Goal: Task Accomplishment & Management: Manage account settings

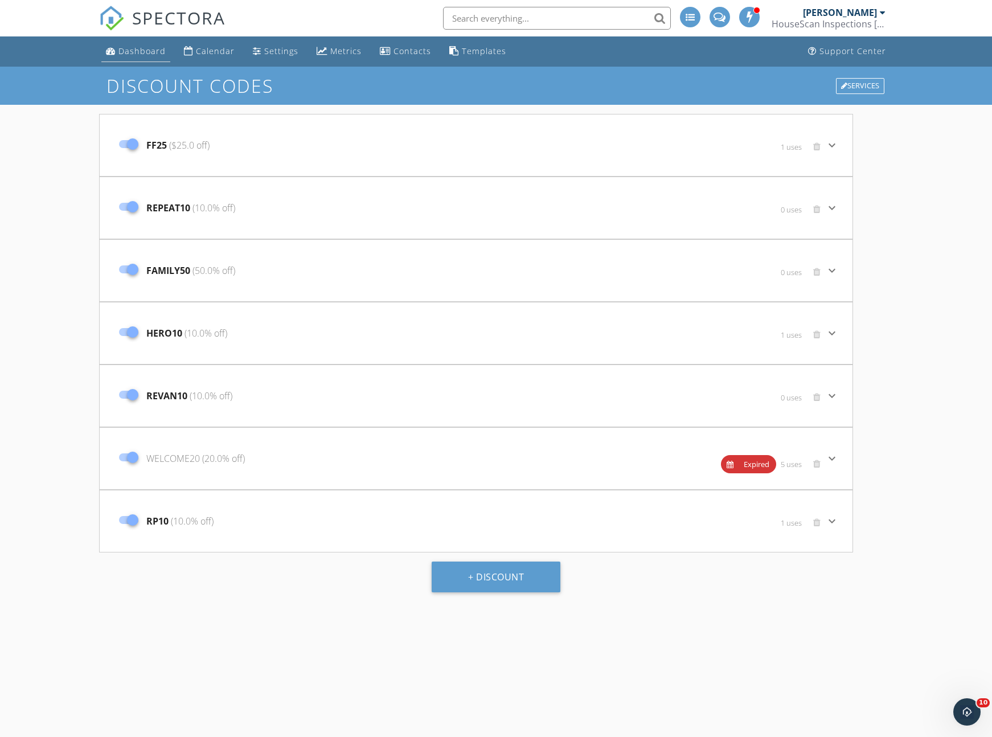
click at [158, 55] on div "Dashboard" at bounding box center [141, 51] width 47 height 11
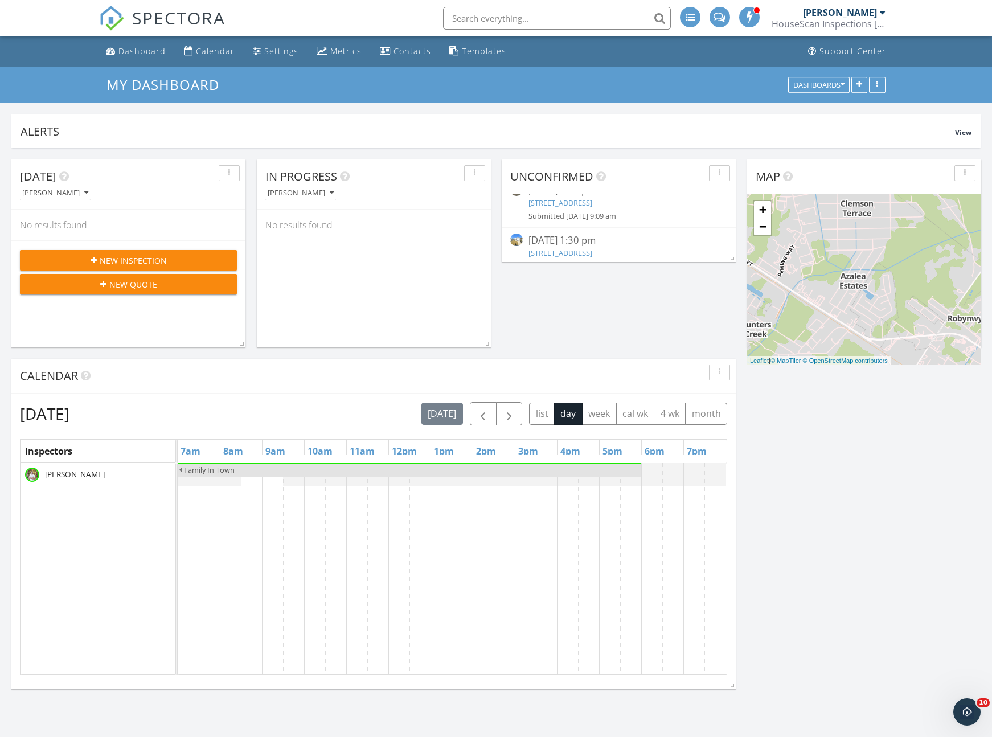
scroll to position [32, 0]
click at [579, 236] on link "9656 Brandishing Rd, Summerville, SC 29456" at bounding box center [560, 237] width 64 height 10
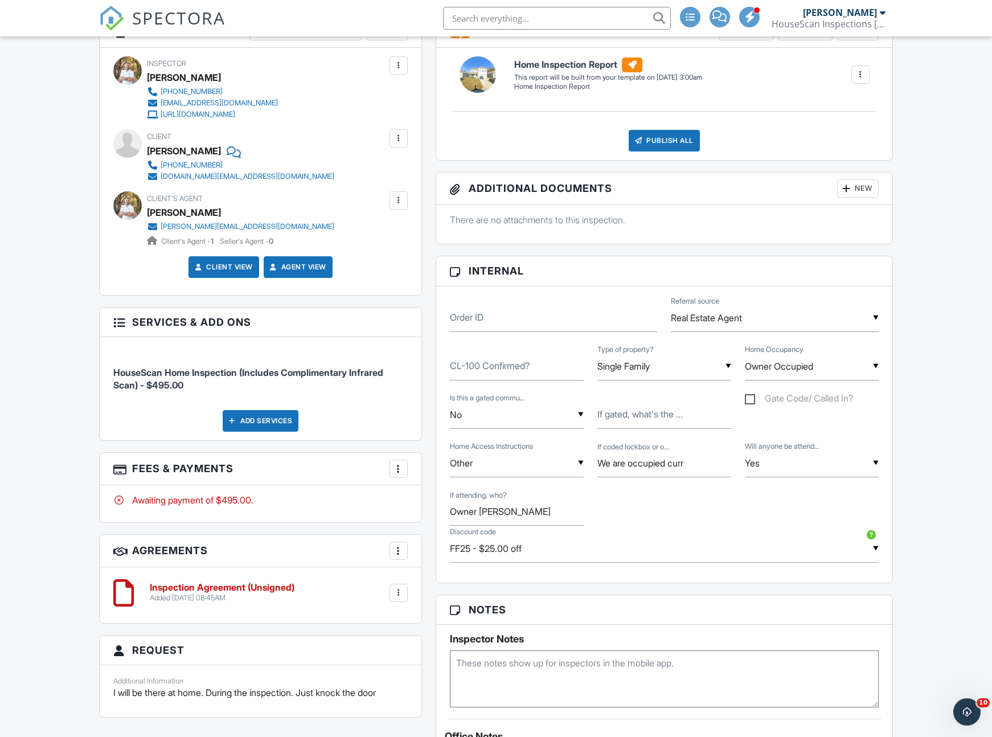
click at [396, 203] on div at bounding box center [398, 200] width 11 height 11
click at [387, 261] on li "Remove" at bounding box center [372, 263] width 58 height 28
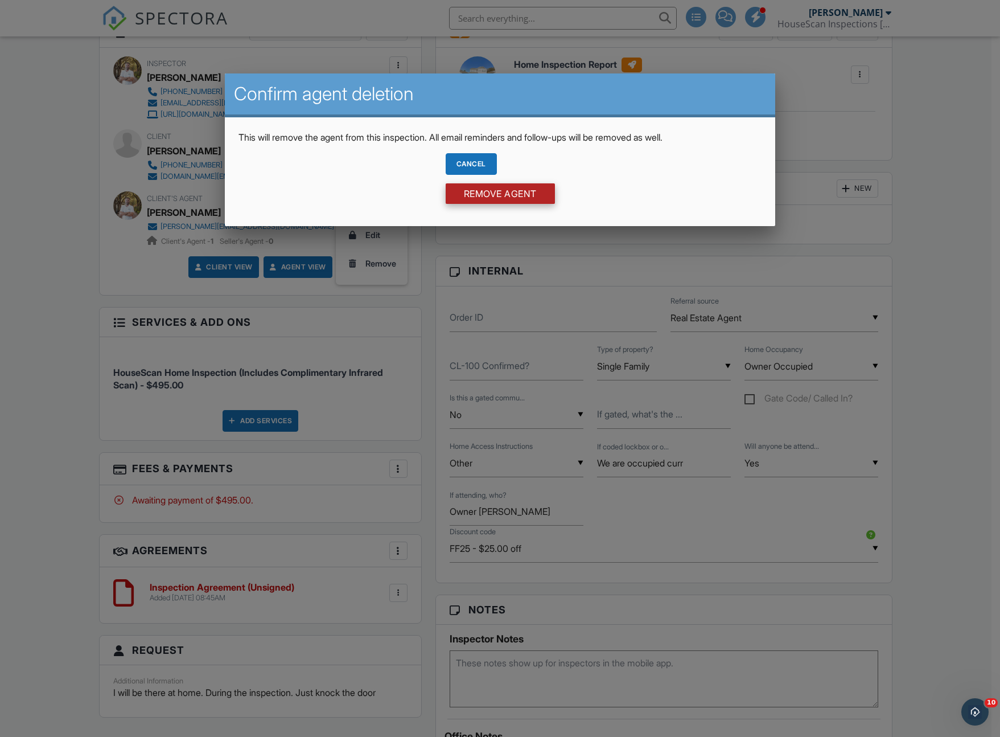
click at [477, 192] on input "Remove Agent" at bounding box center [500, 193] width 109 height 20
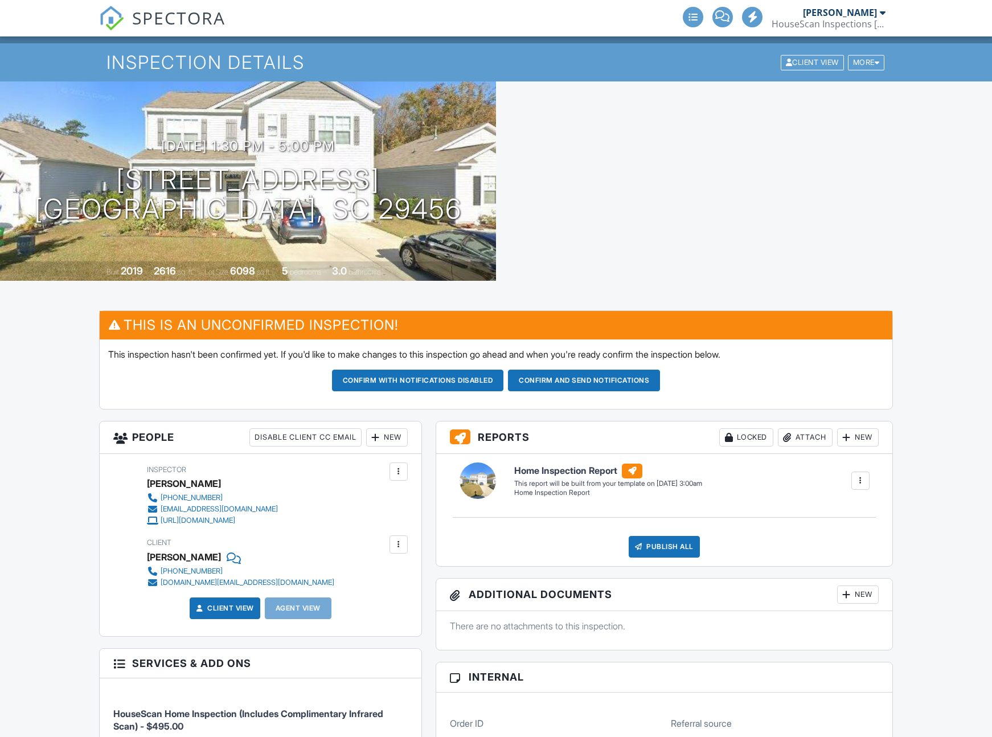
click at [389, 441] on div "New" at bounding box center [387, 437] width 42 height 18
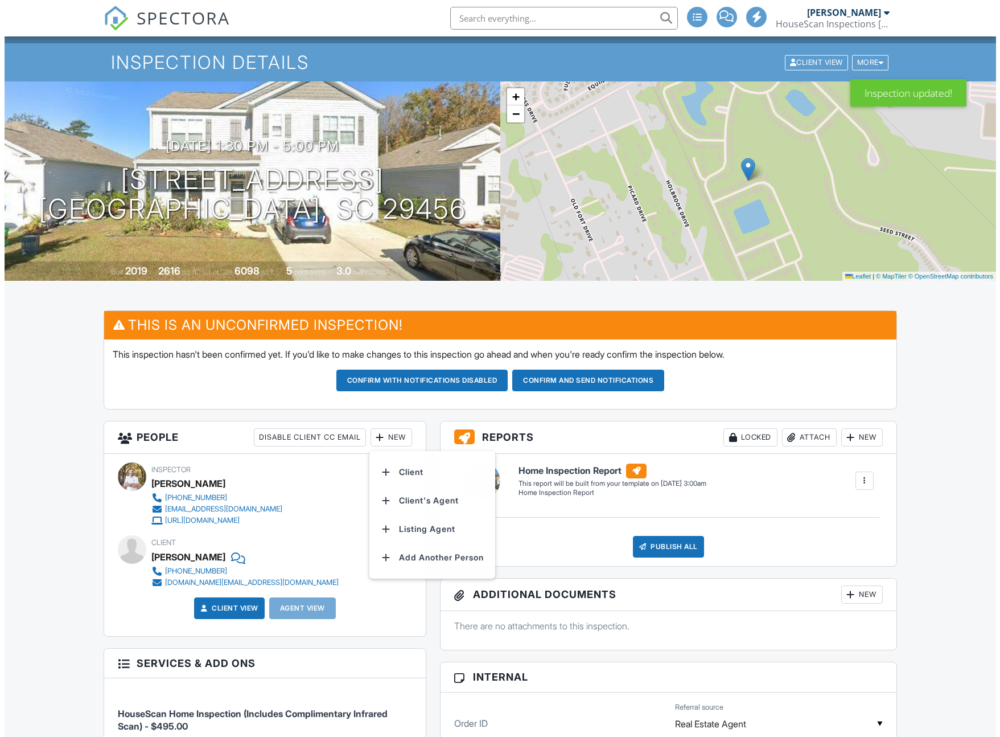
scroll to position [23, 0]
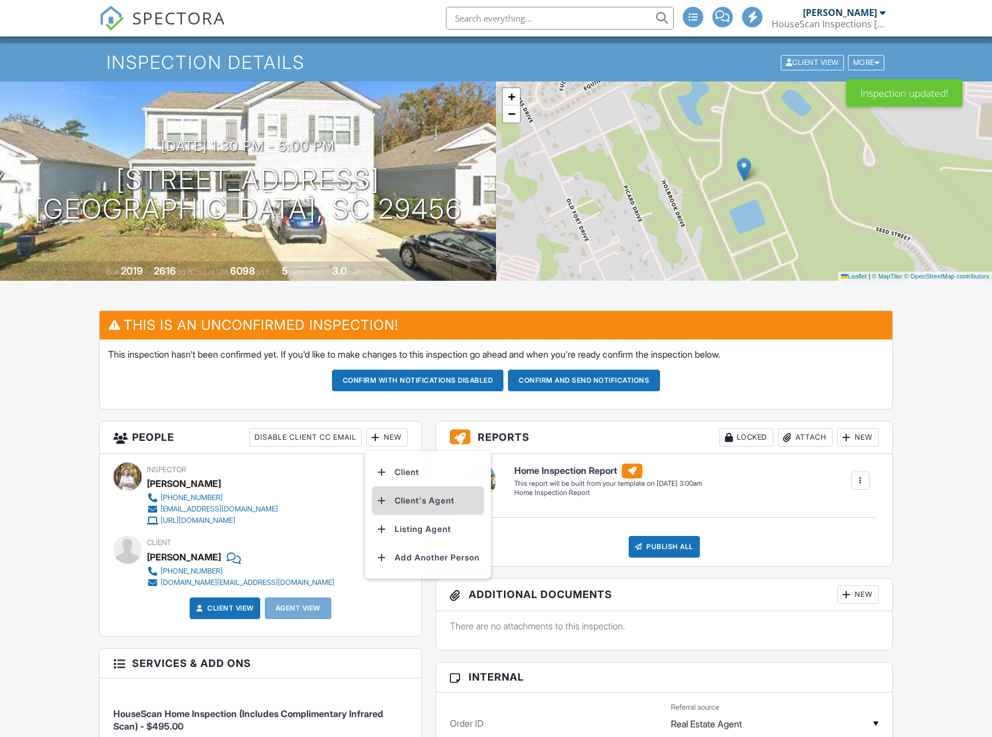
click at [406, 503] on li "Client's Agent" at bounding box center [428, 500] width 112 height 28
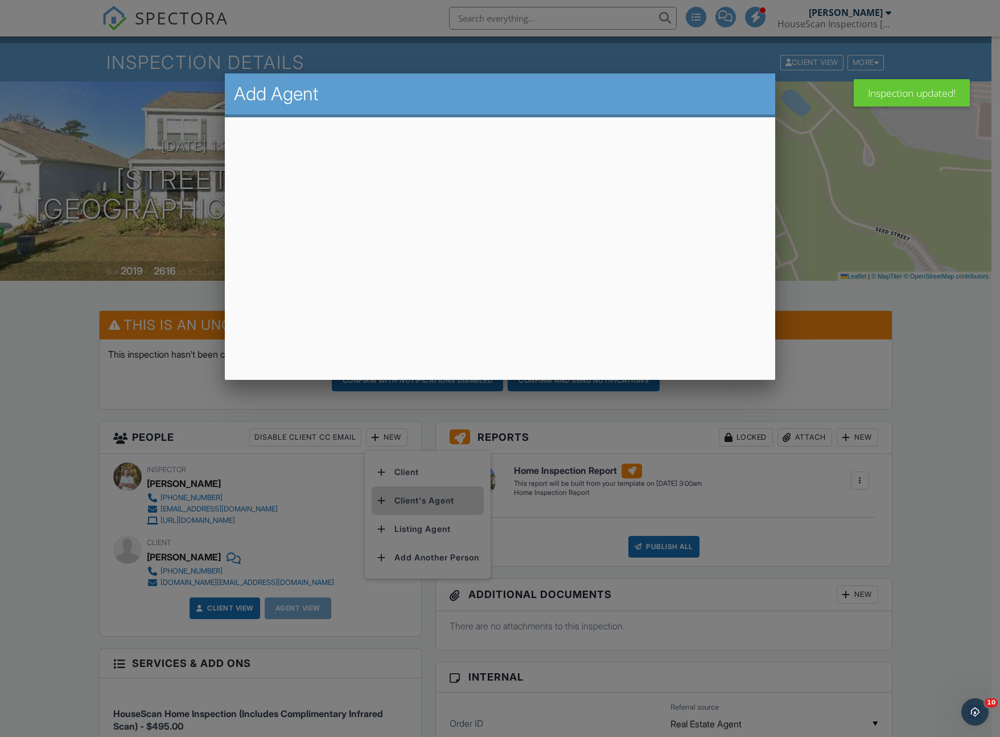
scroll to position [0, 0]
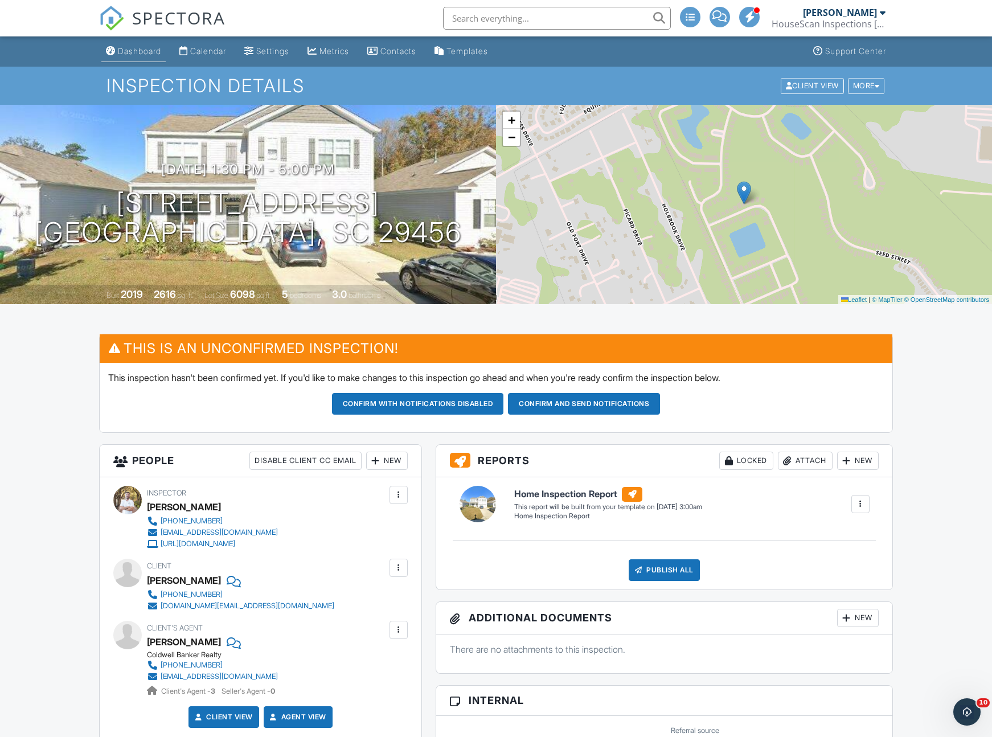
click at [158, 52] on div "Dashboard" at bounding box center [139, 51] width 43 height 10
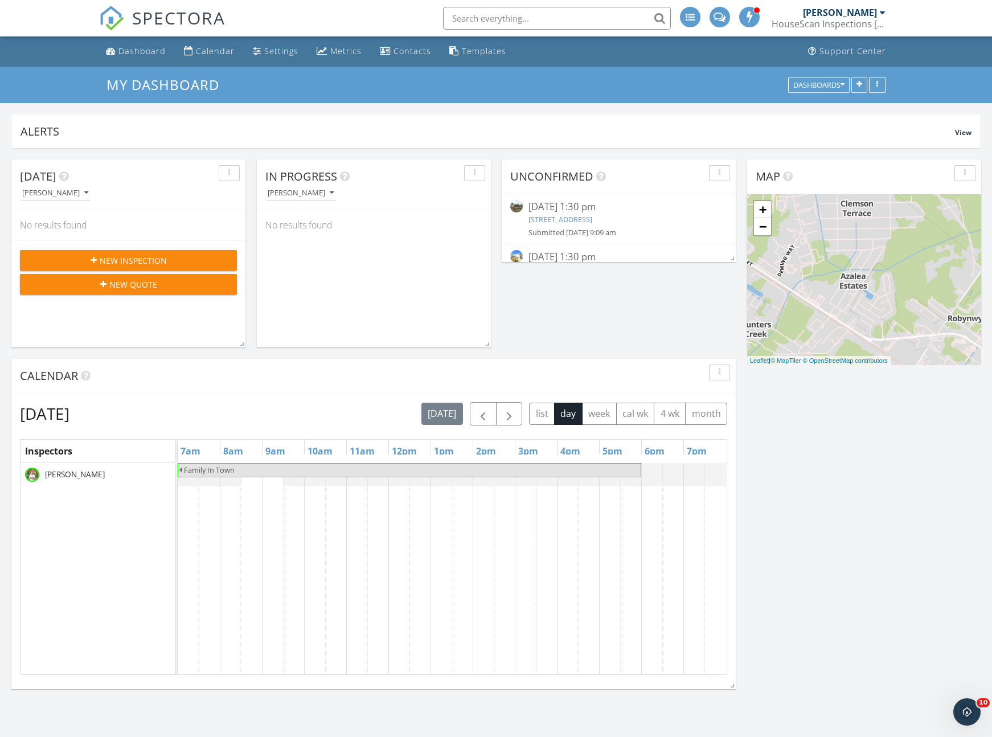
click at [566, 219] on link "128 Cantona Dr, Summerville, SC 29483" at bounding box center [560, 219] width 64 height 10
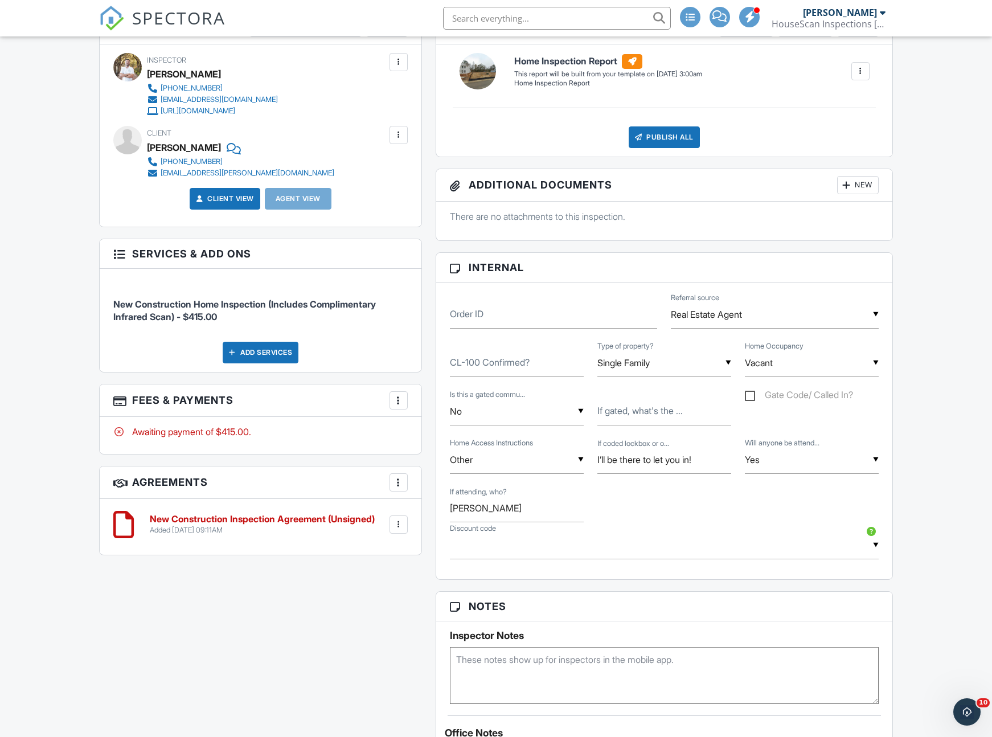
scroll to position [484, 0]
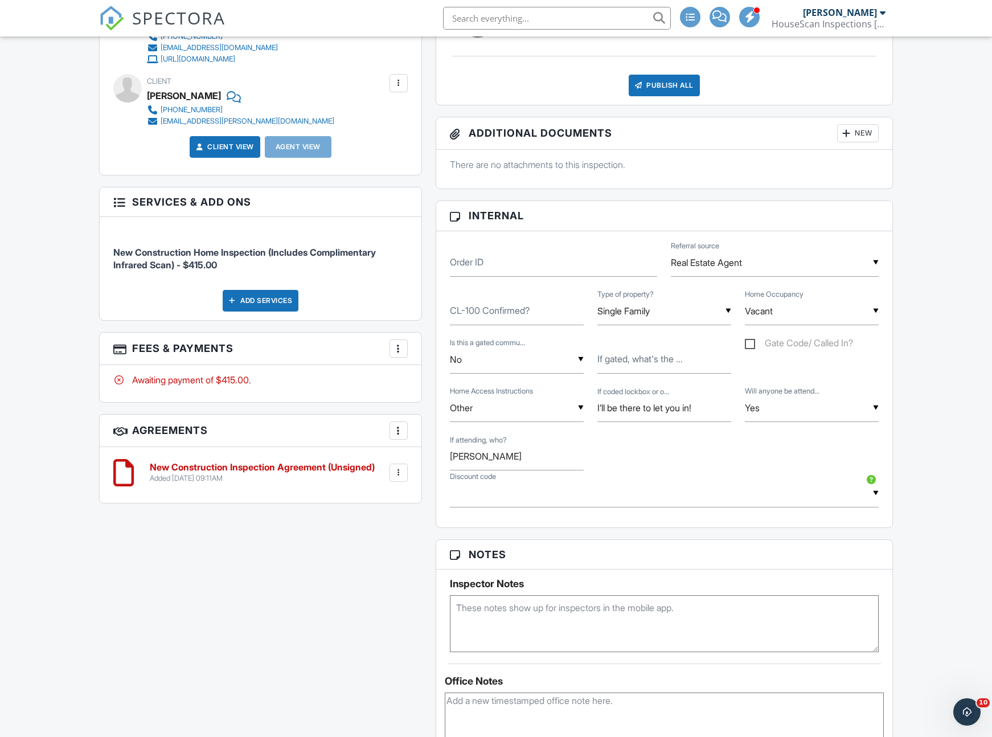
click at [532, 492] on input "text" at bounding box center [664, 493] width 429 height 28
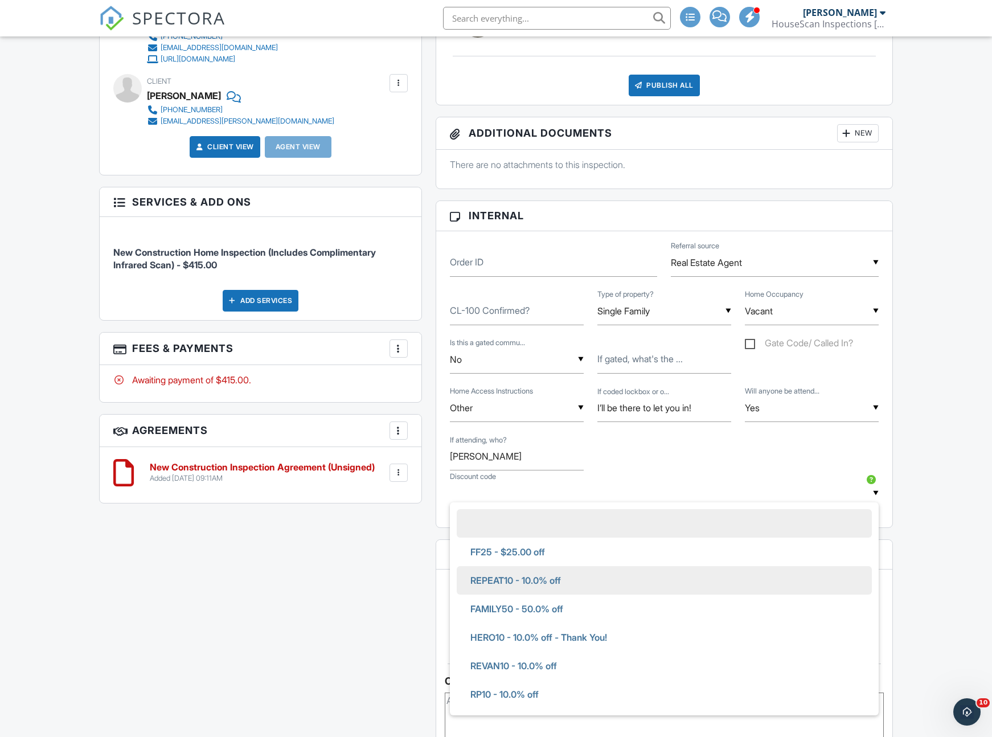
click at [519, 584] on span "REPEAT10 - 10.0% off" at bounding box center [515, 580] width 109 height 28
type input "REPEAT10 - 10.0% off"
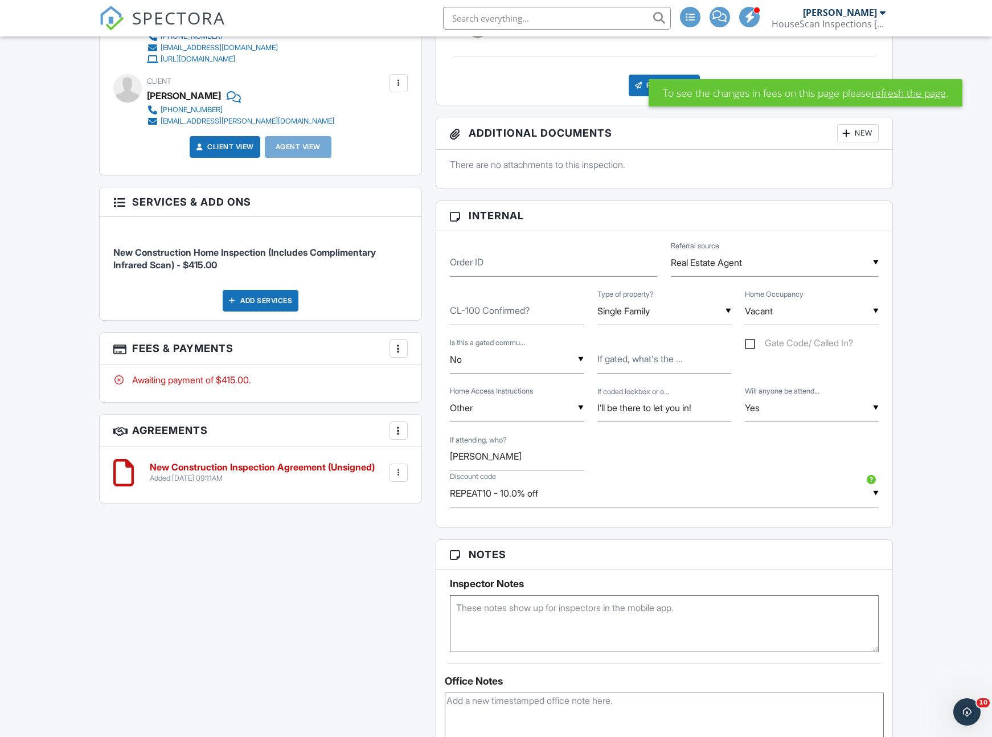
click at [420, 572] on div "This is an Unconfirmed Inspection! This inspection hasn't been confirmed yet. I…" at bounding box center [495, 492] width 807 height 1286
click at [894, 95] on link "refresh the page" at bounding box center [908, 92] width 75 height 15
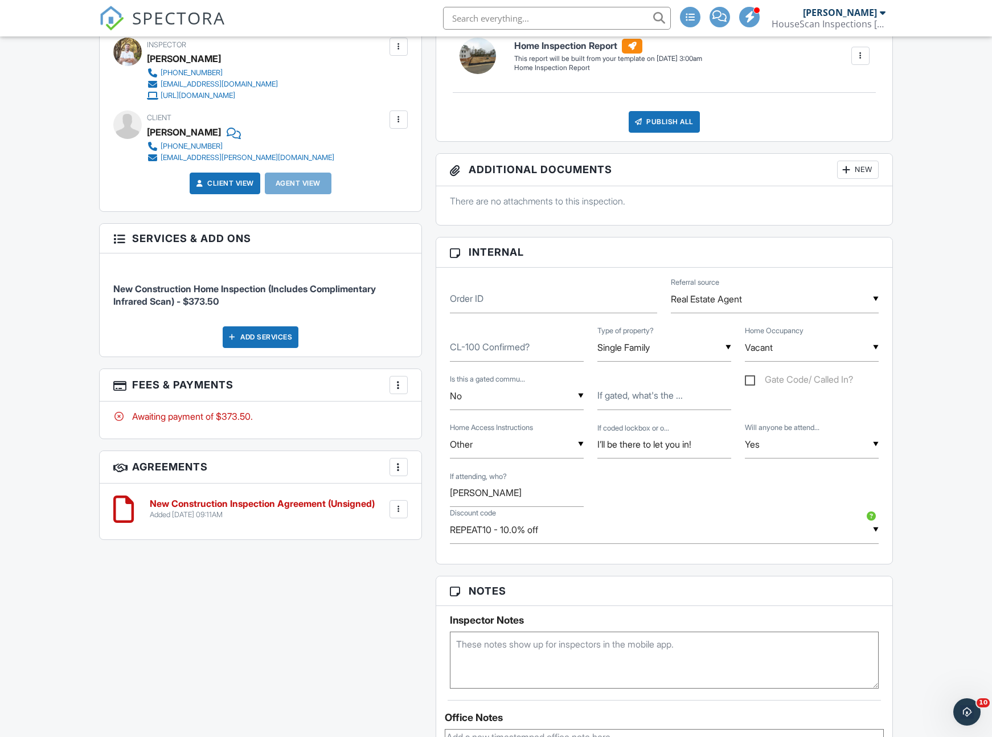
click at [470, 527] on input "REPEAT10 - 10.0% off" at bounding box center [664, 530] width 429 height 28
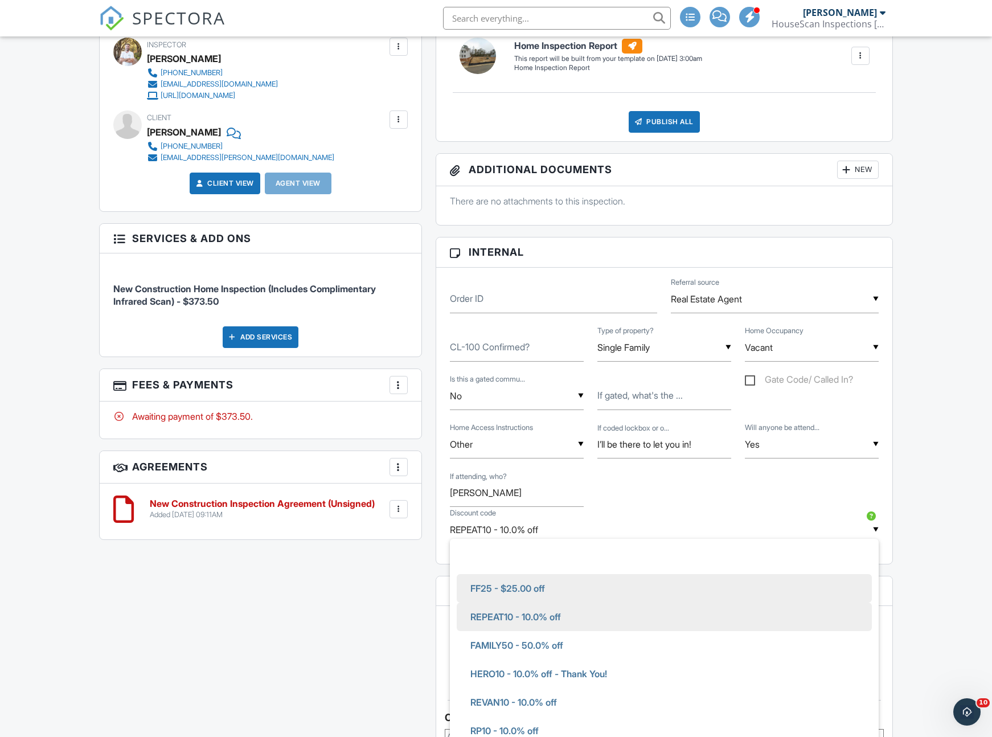
click at [487, 586] on span "FF25 - $25.00 off" at bounding box center [507, 588] width 93 height 28
type input "FF25 - $25.00 off"
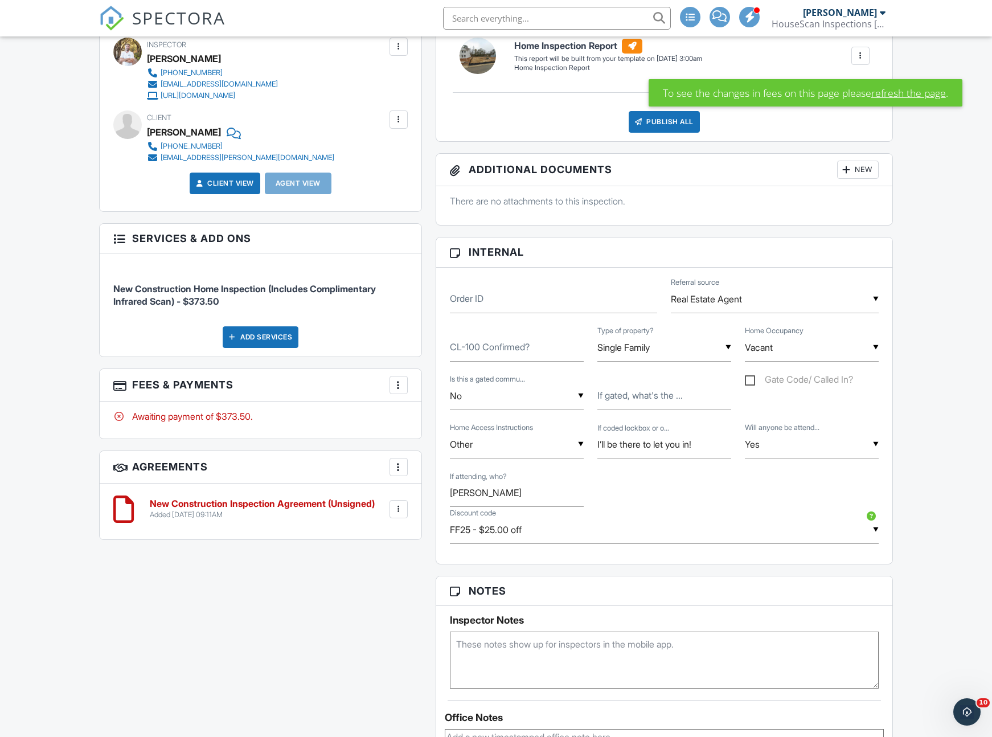
click at [895, 93] on link "refresh the page" at bounding box center [908, 92] width 75 height 15
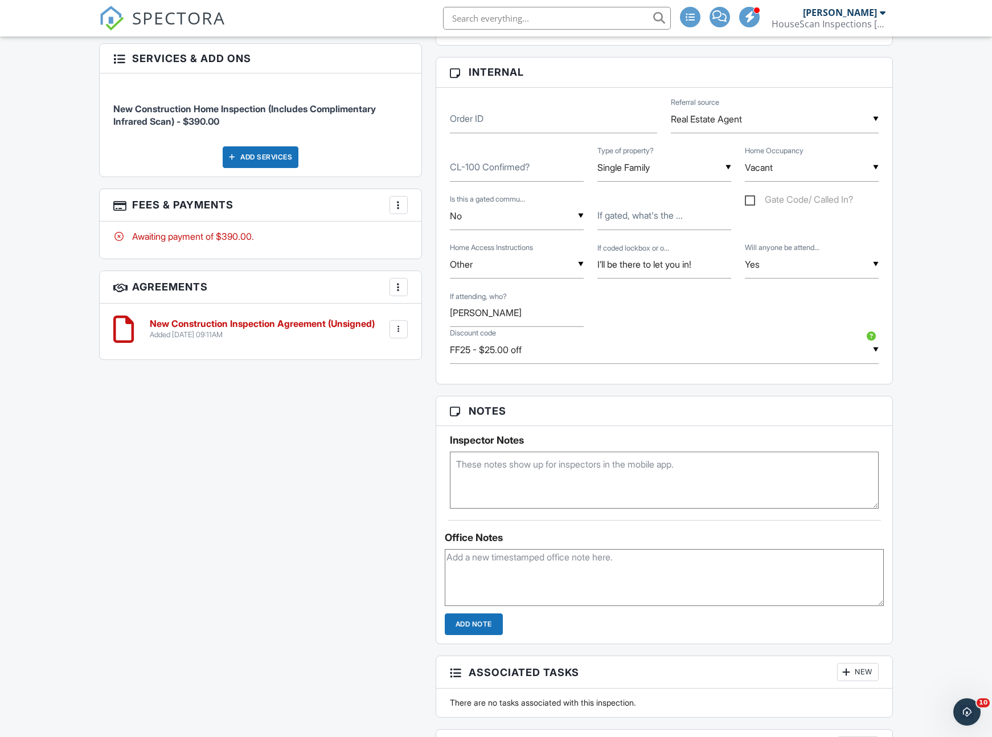
scroll to position [652, 0]
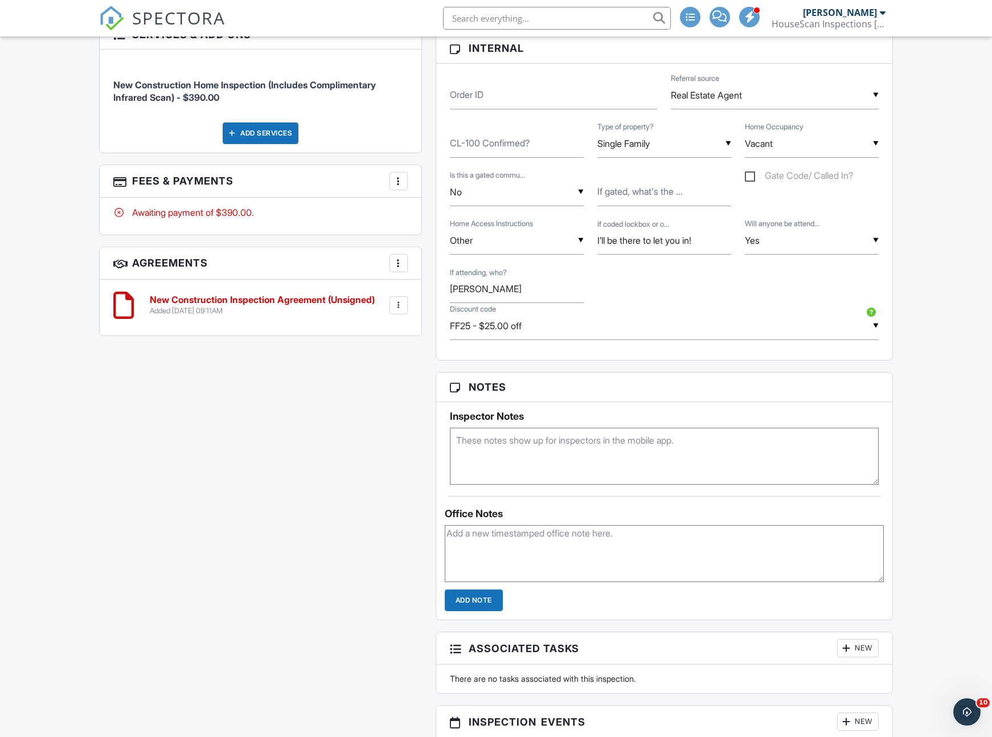
click at [401, 179] on div at bounding box center [398, 180] width 11 height 11
click at [429, 270] on li "View Invoice" at bounding box center [455, 272] width 119 height 28
click at [50, 295] on div "Dashboard Calendar Settings Metrics Contacts Templates Support Center Inspectio…" at bounding box center [496, 291] width 992 height 1812
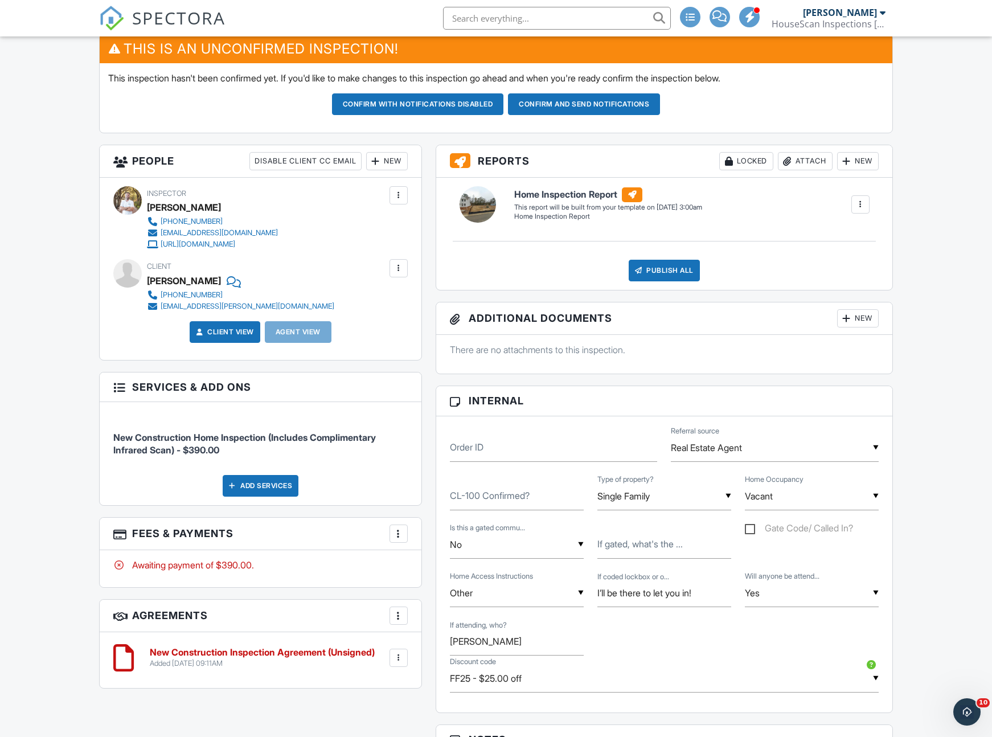
scroll to position [273, 0]
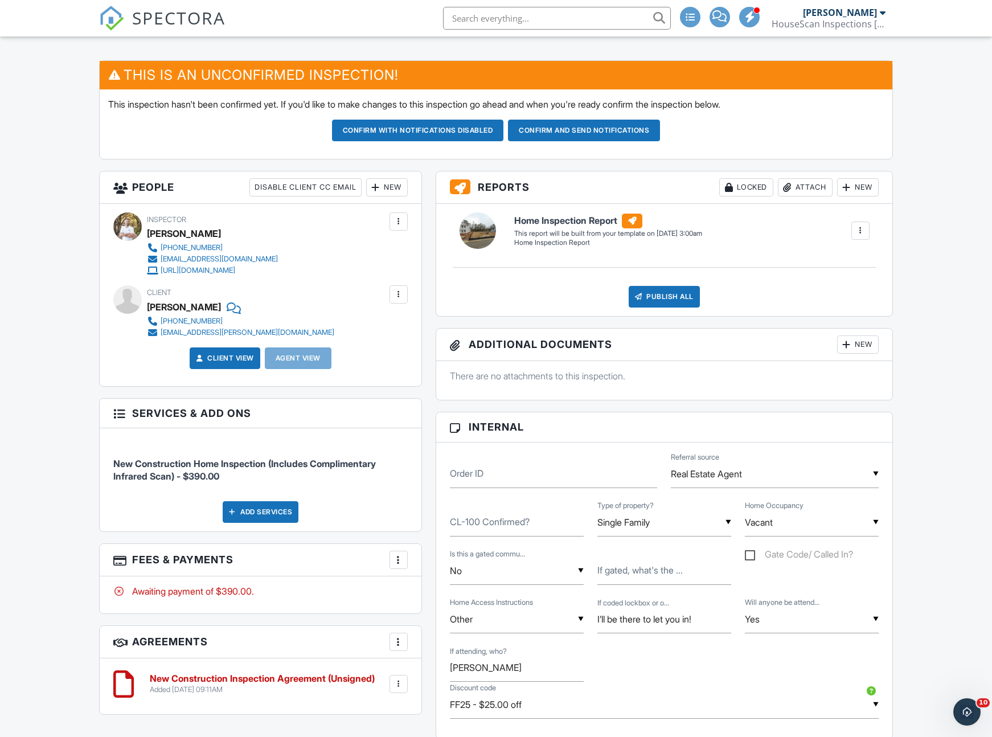
click at [586, 138] on button "Confirm and send notifications" at bounding box center [584, 131] width 152 height 22
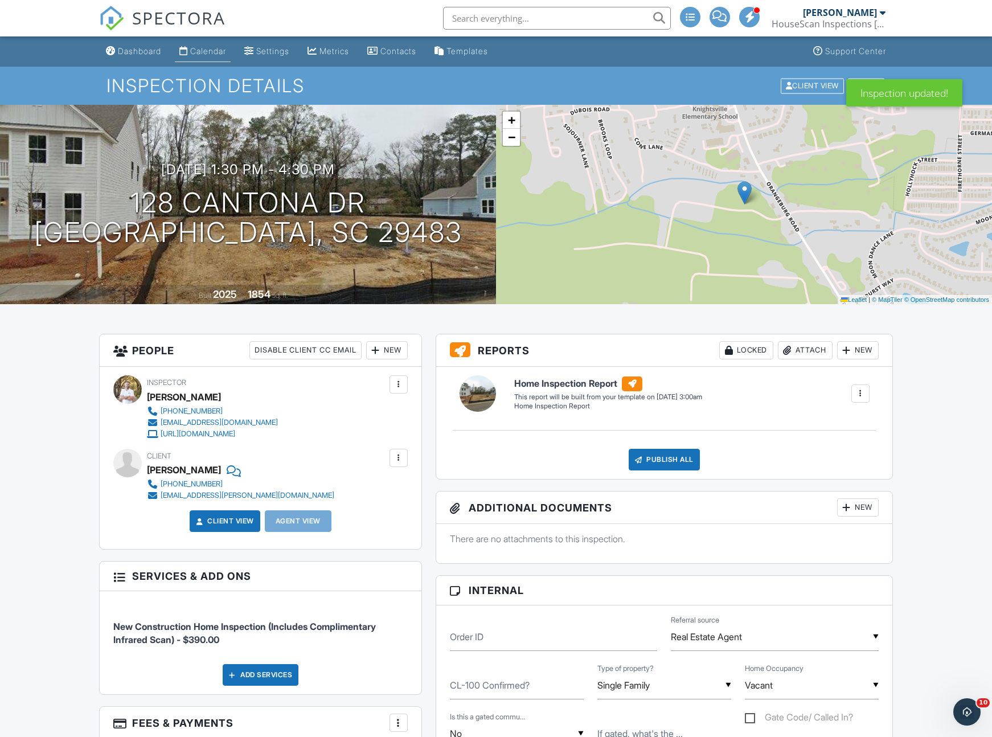
click at [217, 51] on div "Calendar" at bounding box center [208, 51] width 36 height 10
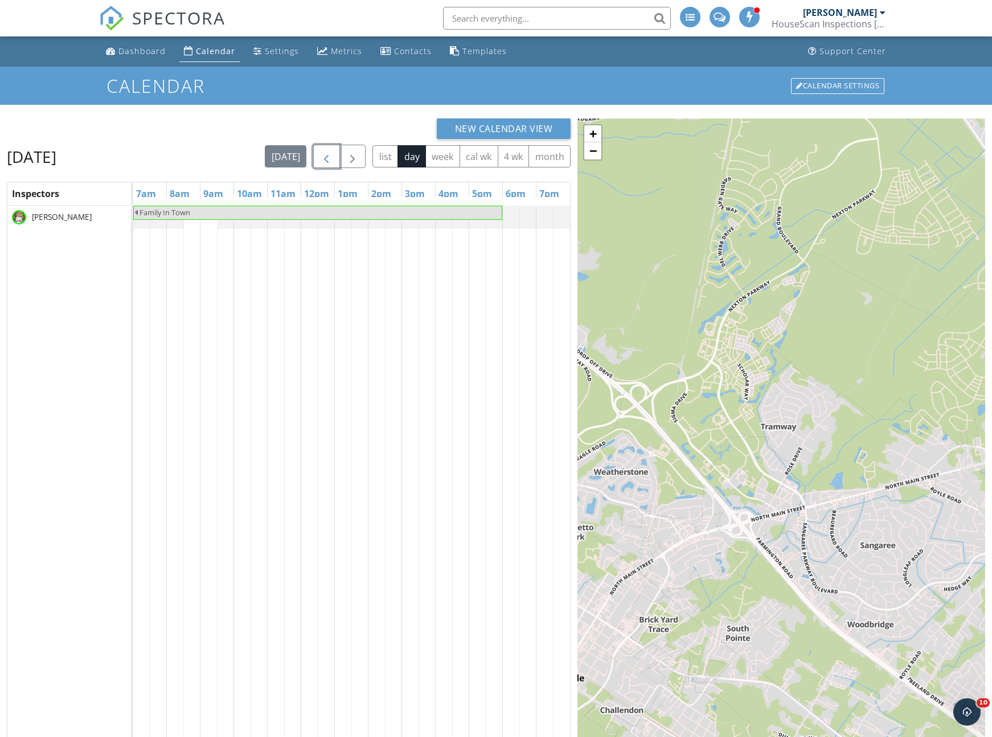
click at [325, 158] on span "button" at bounding box center [326, 157] width 14 height 14
click at [350, 158] on span "button" at bounding box center [353, 157] width 14 height 14
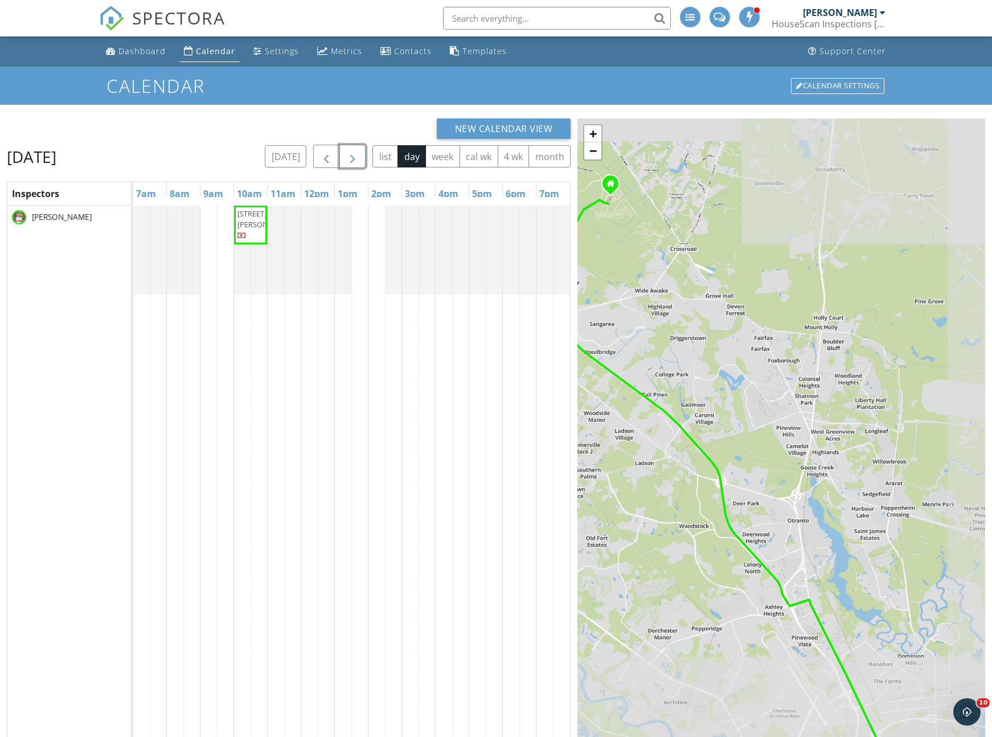
click at [350, 158] on span "button" at bounding box center [353, 157] width 14 height 14
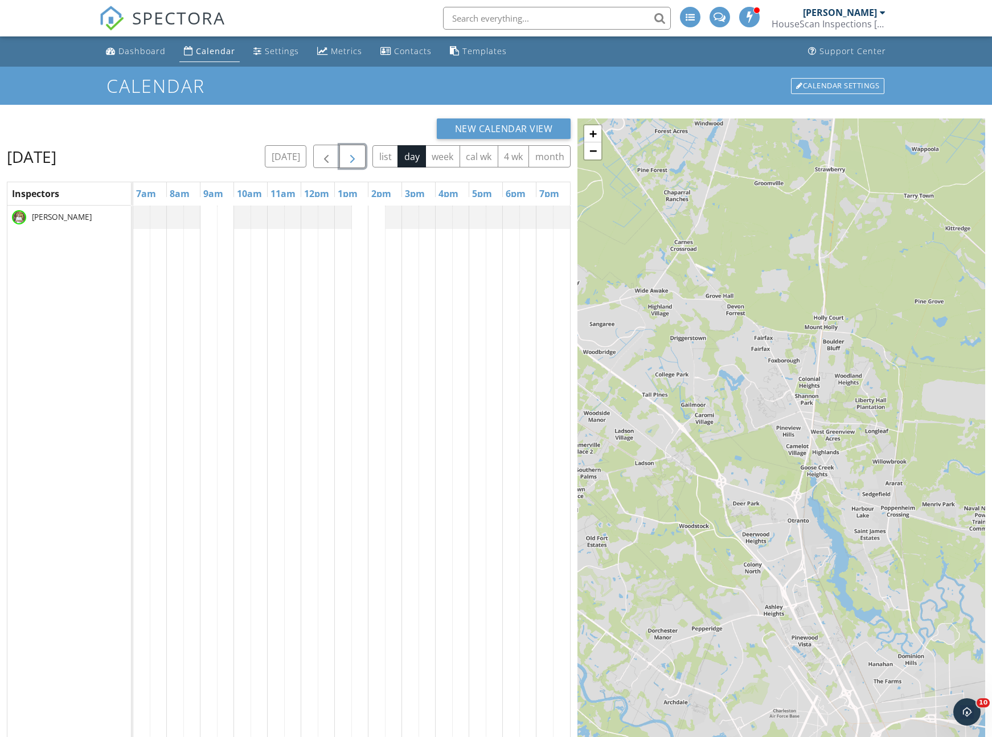
click at [350, 158] on span "button" at bounding box center [353, 157] width 14 height 14
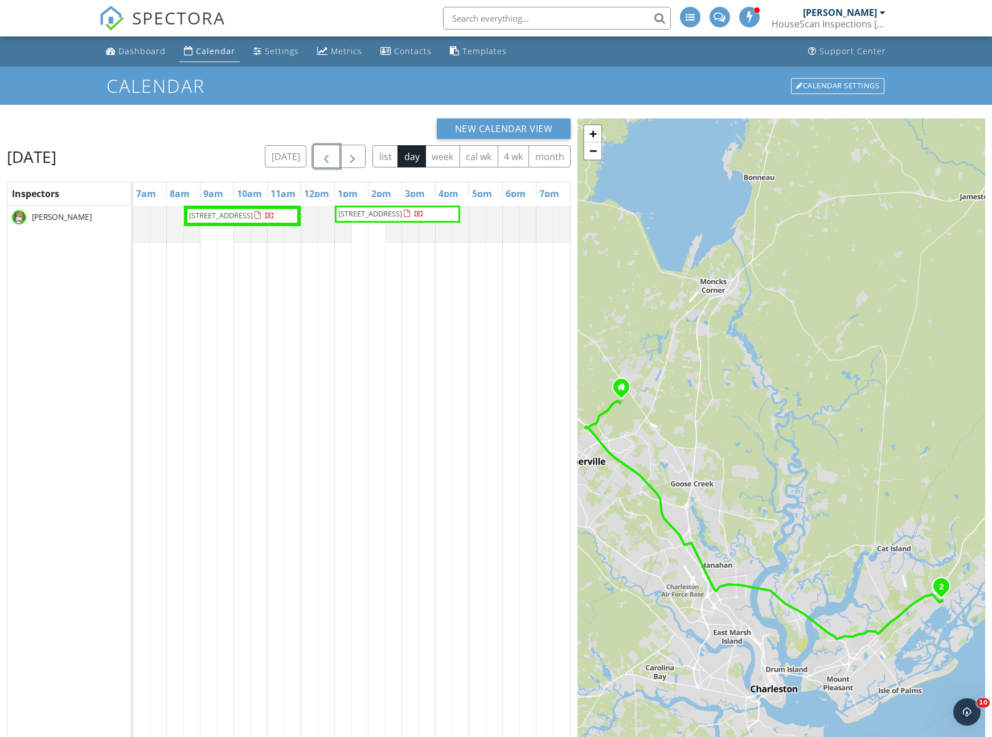
click at [325, 158] on span "button" at bounding box center [326, 157] width 14 height 14
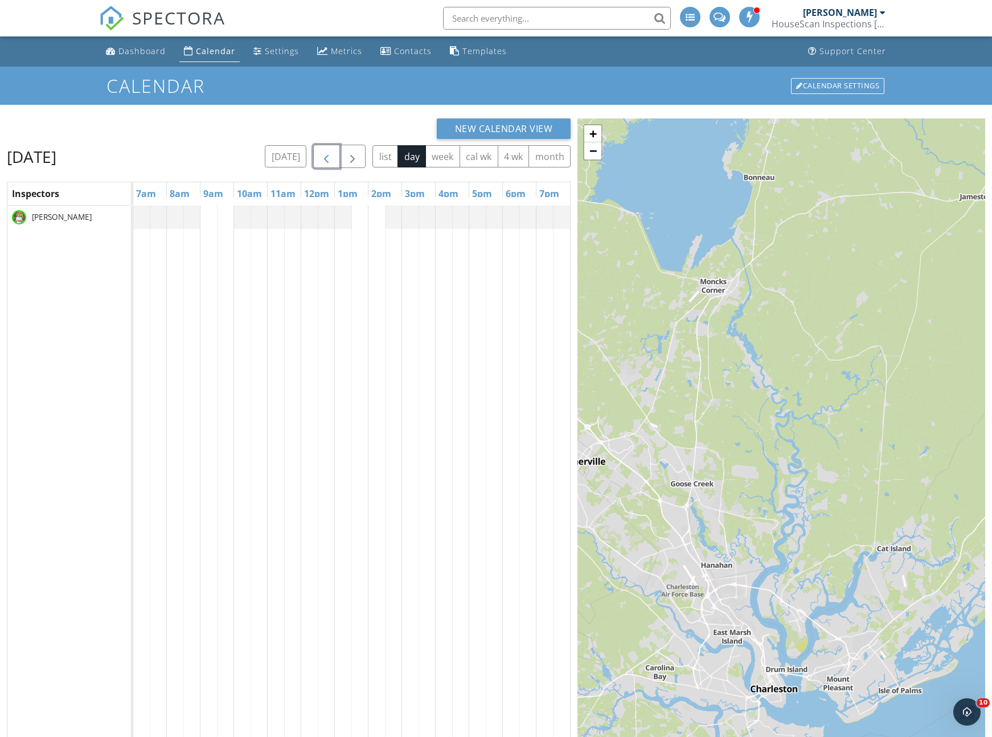
click at [325, 158] on span "button" at bounding box center [326, 157] width 14 height 14
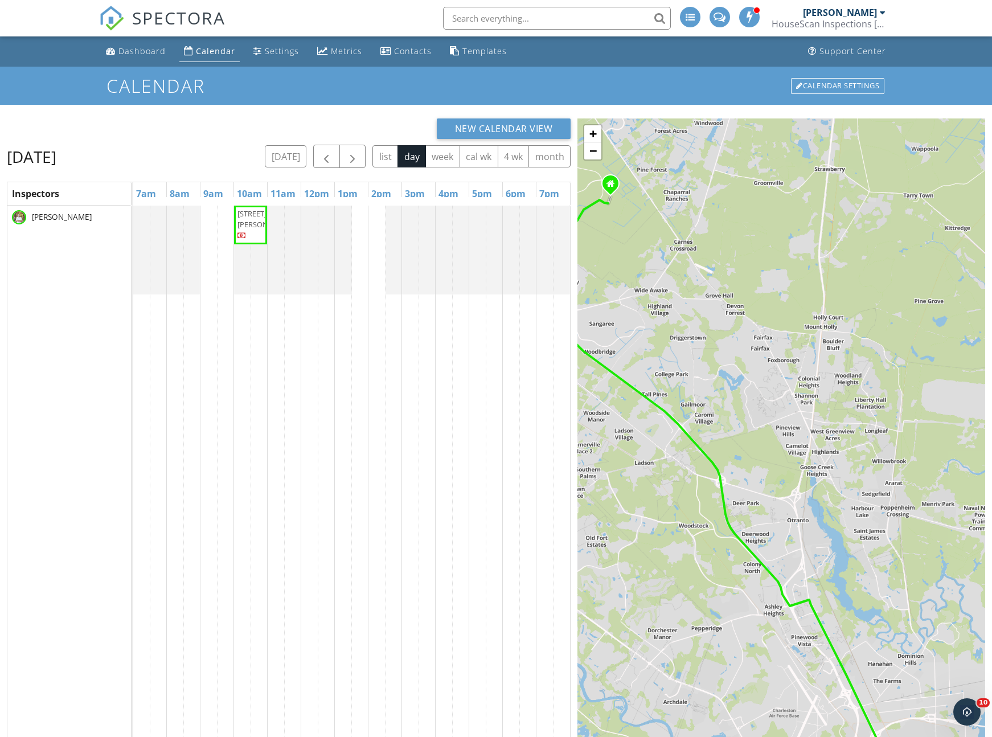
click at [365, 157] on div "today list day week cal wk 4 wk month" at bounding box center [418, 156] width 306 height 23
click at [355, 158] on span "button" at bounding box center [353, 157] width 14 height 14
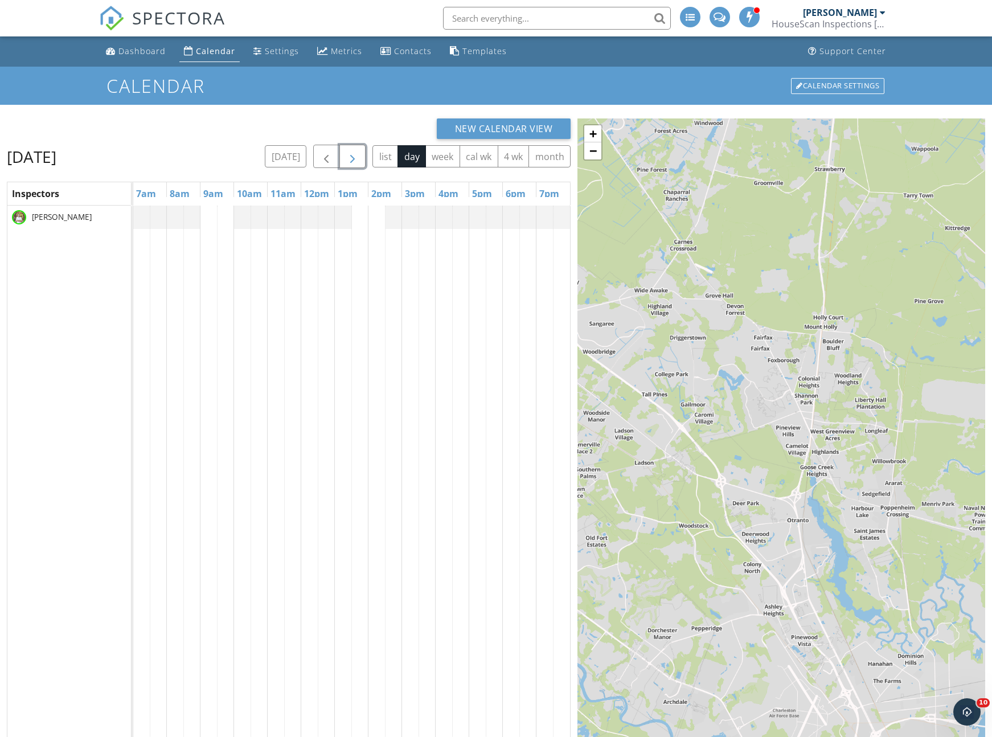
click at [355, 158] on span "button" at bounding box center [353, 157] width 14 height 14
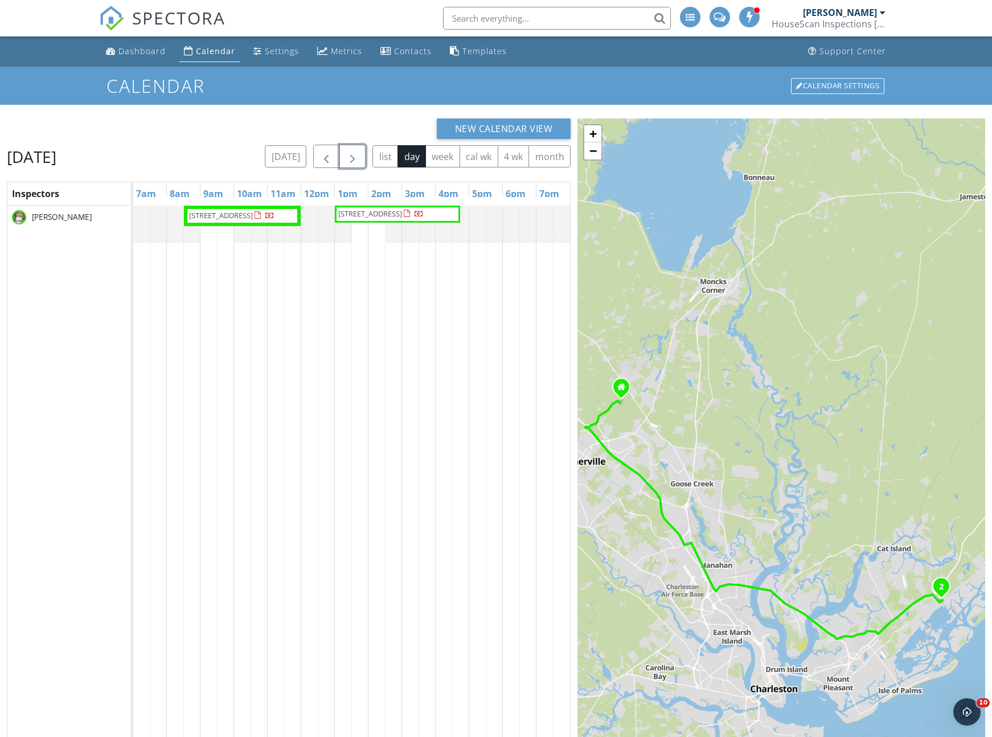
click at [355, 158] on span "button" at bounding box center [353, 157] width 14 height 14
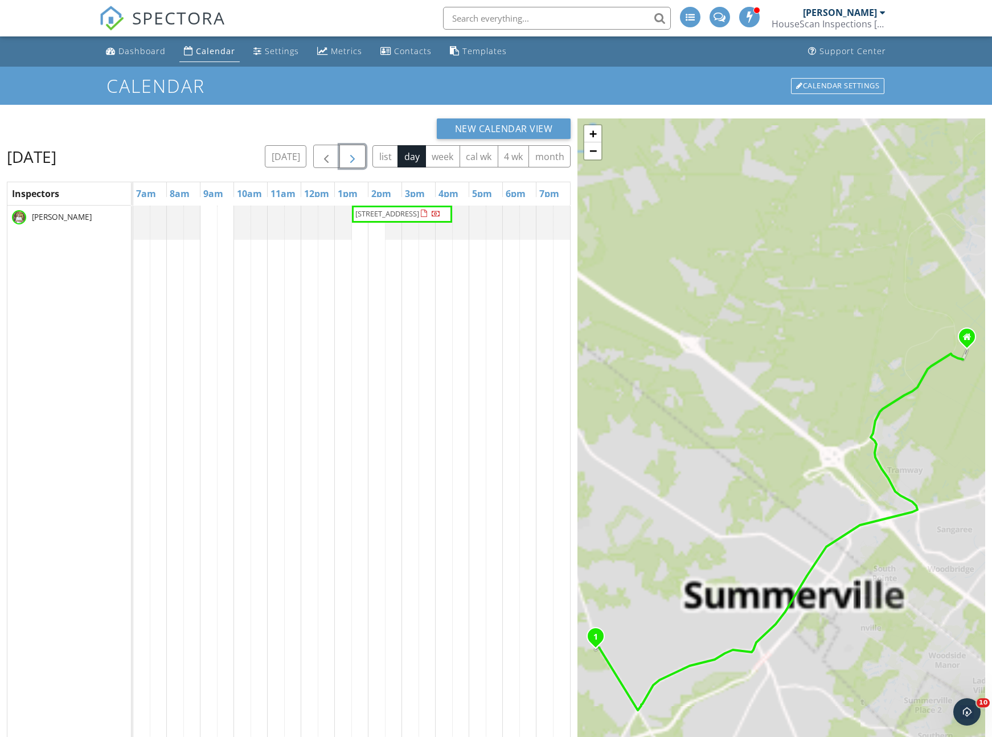
click at [355, 158] on span "button" at bounding box center [353, 157] width 14 height 14
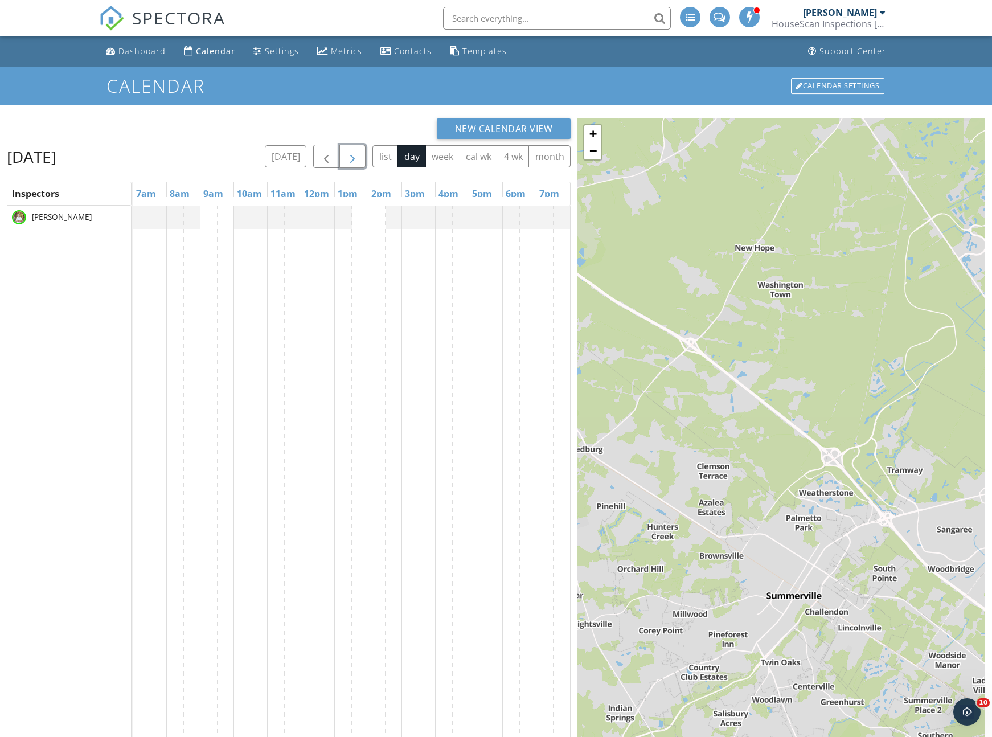
click at [355, 158] on span "button" at bounding box center [353, 157] width 14 height 14
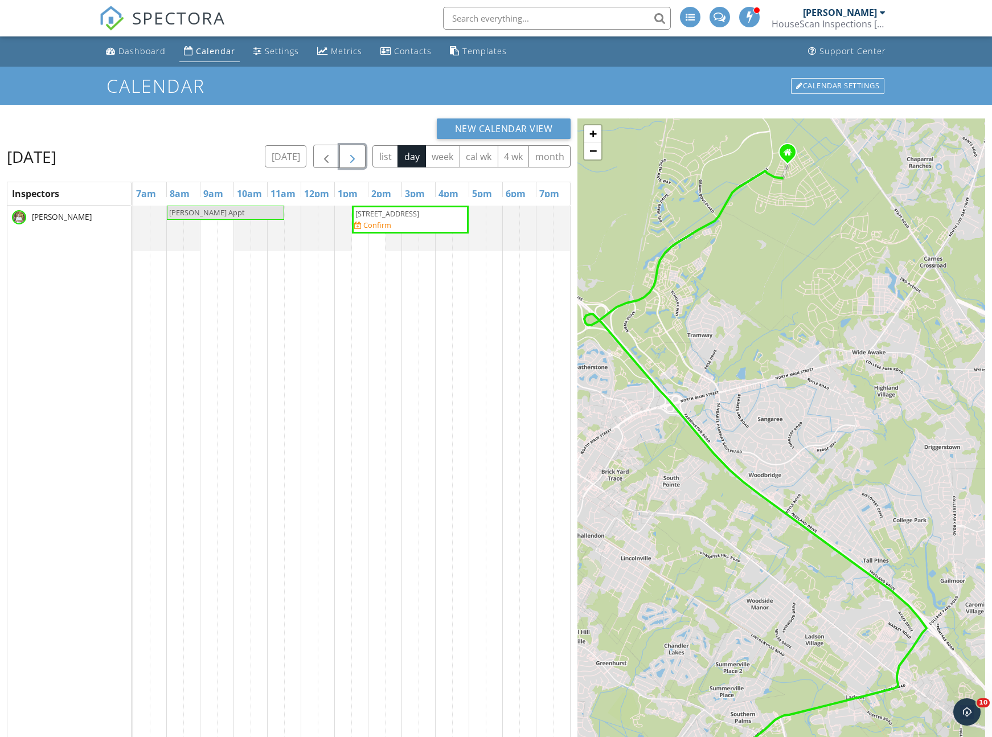
click at [348, 161] on span "button" at bounding box center [353, 157] width 14 height 14
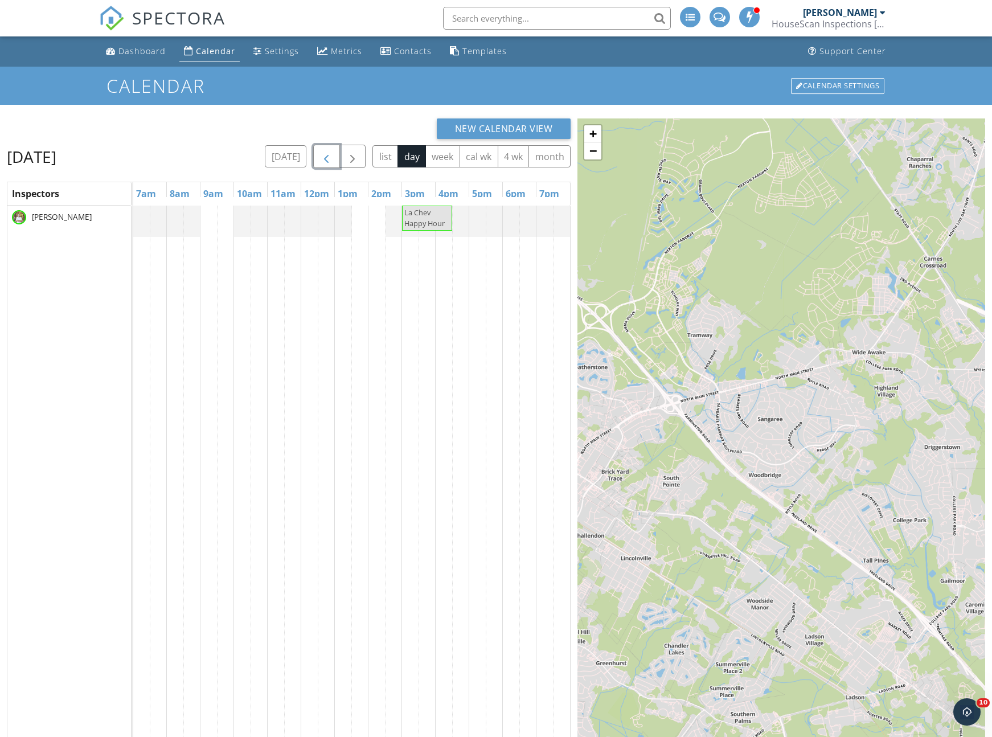
click at [329, 163] on span "button" at bounding box center [326, 157] width 14 height 14
